Goal: Transaction & Acquisition: Book appointment/travel/reservation

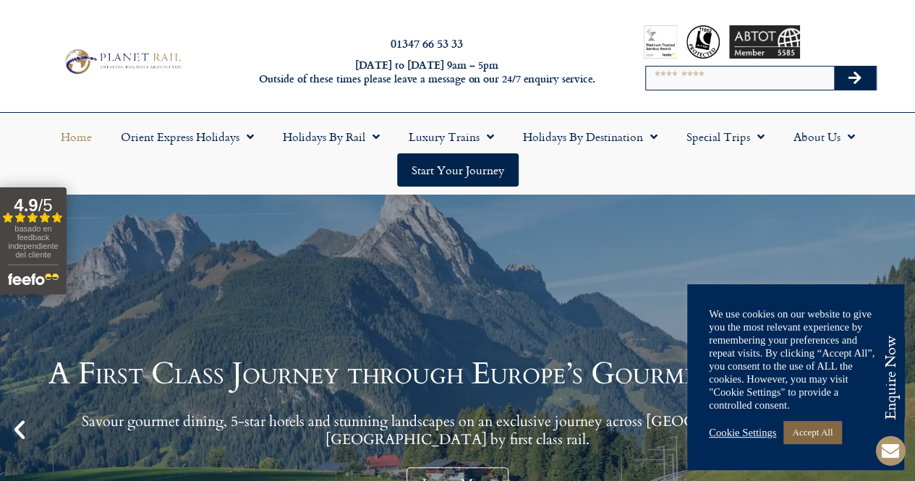
click at [819, 435] on link "Accept All" at bounding box center [812, 432] width 58 height 22
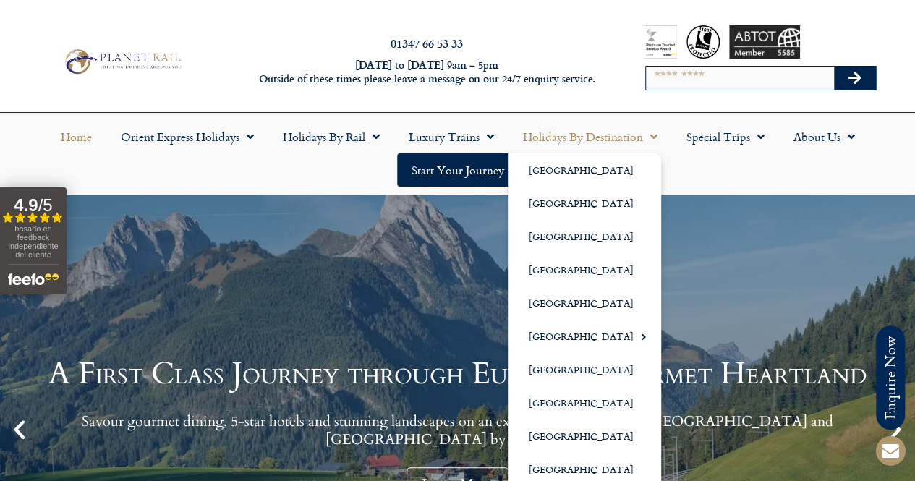
click at [646, 138] on span "Menu" at bounding box center [650, 137] width 14 height 26
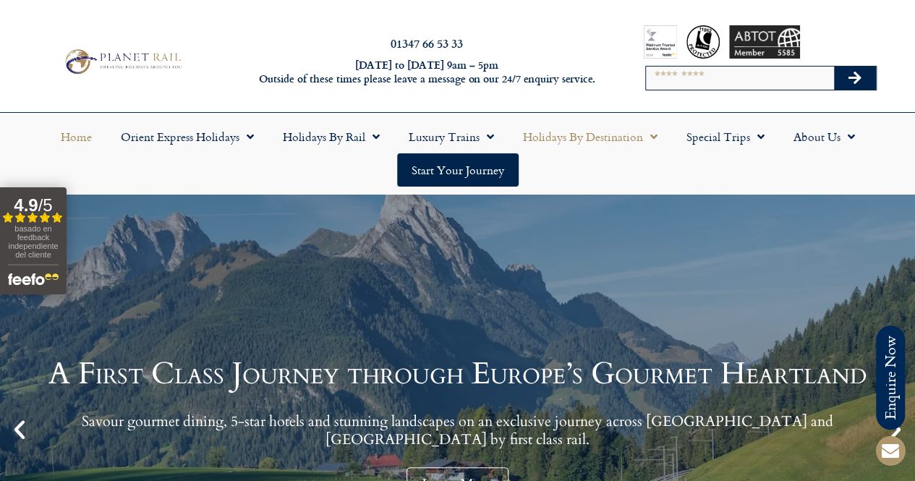
click at [646, 138] on span "Menu" at bounding box center [650, 137] width 14 height 26
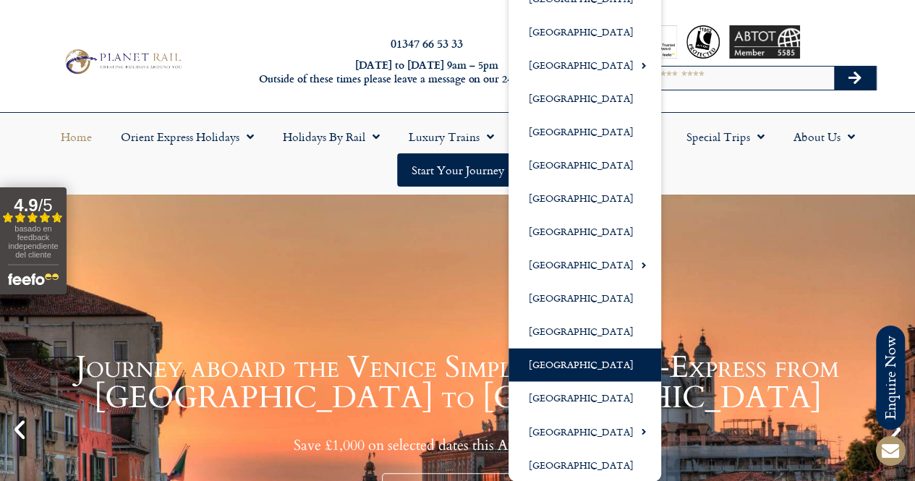
click at [566, 359] on link "[GEOGRAPHIC_DATA]" at bounding box center [584, 364] width 153 height 33
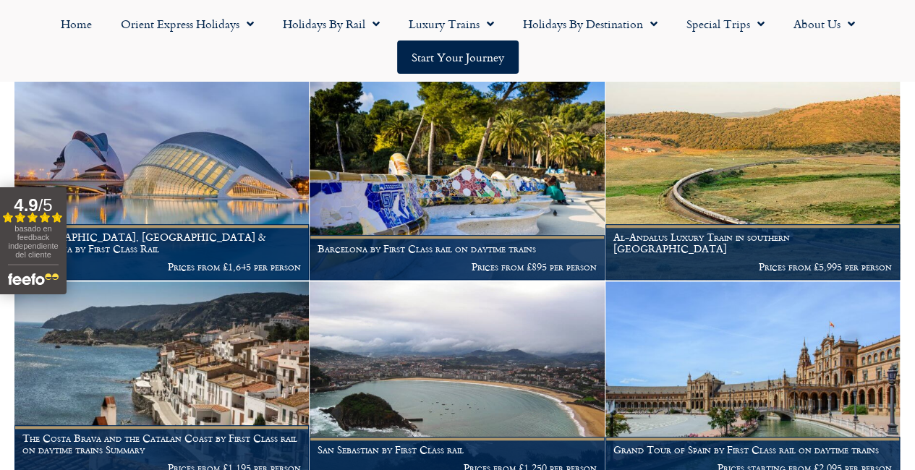
scroll to position [486, 0]
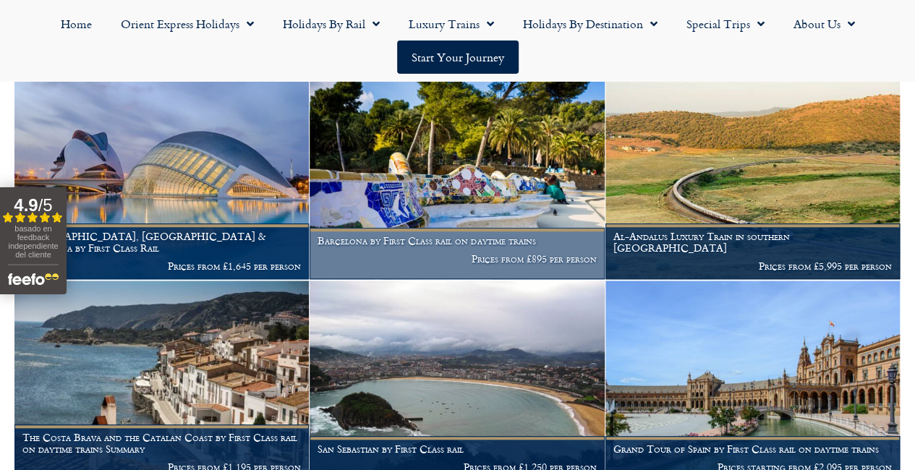
click at [489, 197] on img at bounding box center [457, 180] width 294 height 200
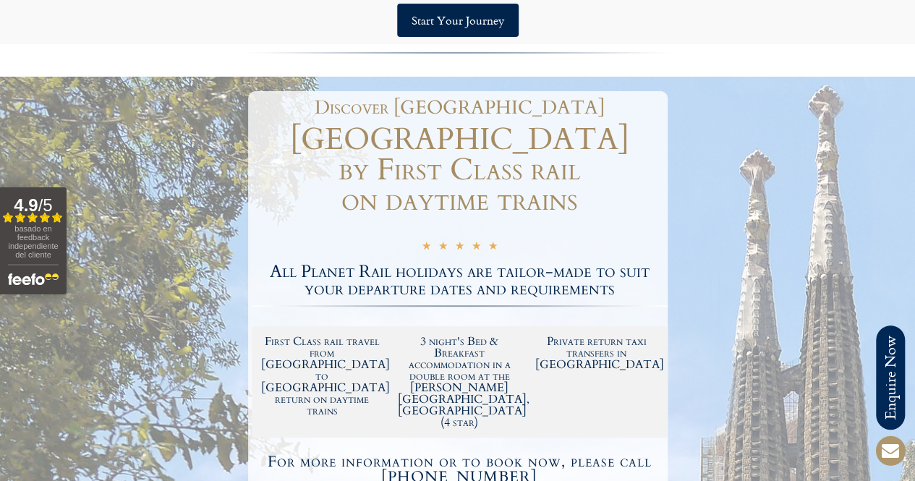
scroll to position [67, 0]
